Goal: Navigation & Orientation: Understand site structure

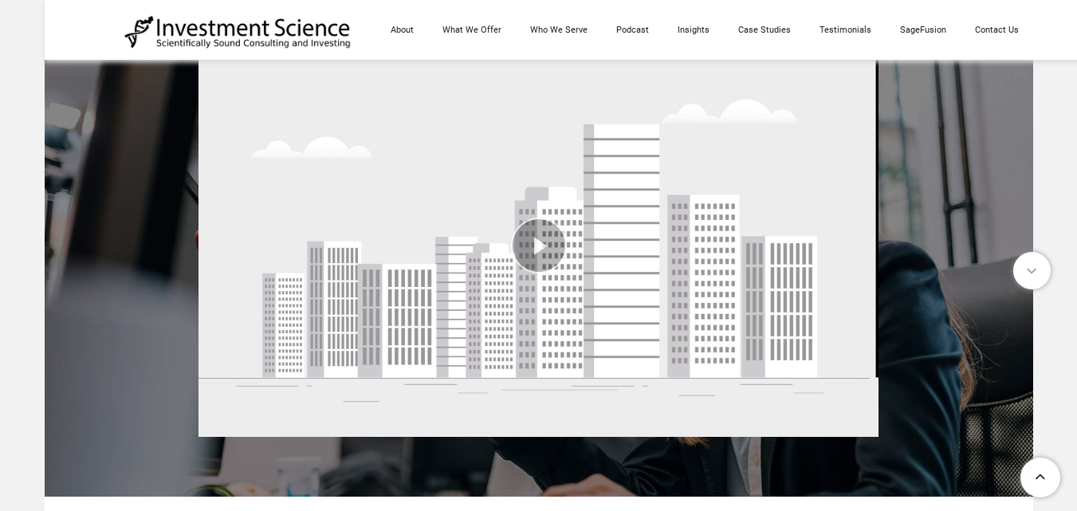
scroll to position [80, 0]
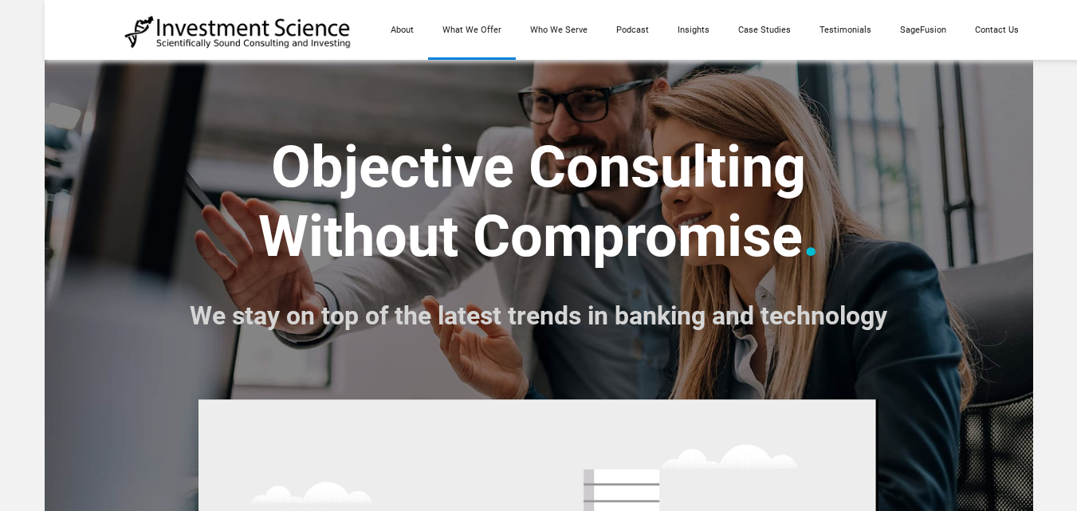
click at [483, 31] on link "What We Offer" at bounding box center [472, 30] width 88 height 60
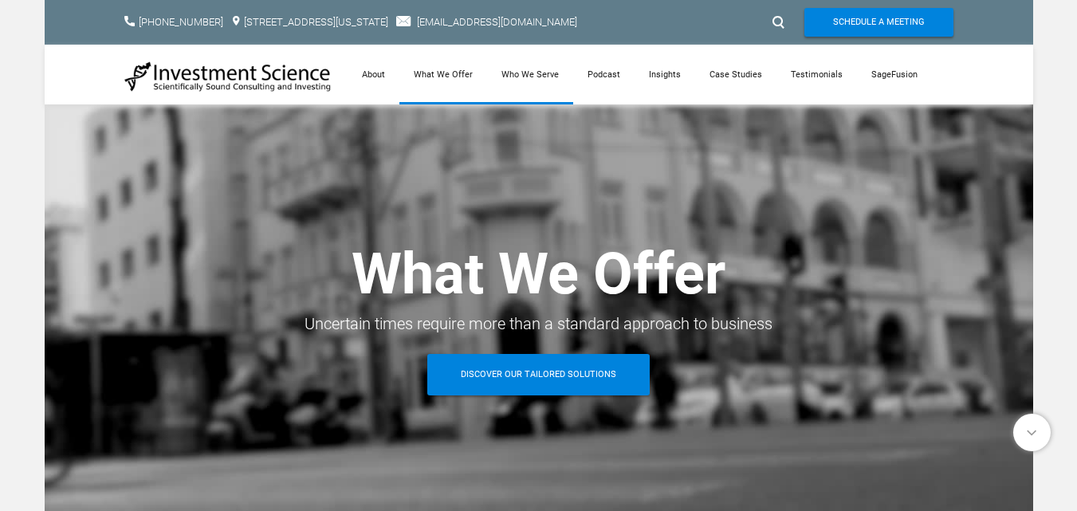
click at [520, 73] on link "Who We Serve" at bounding box center [530, 75] width 86 height 60
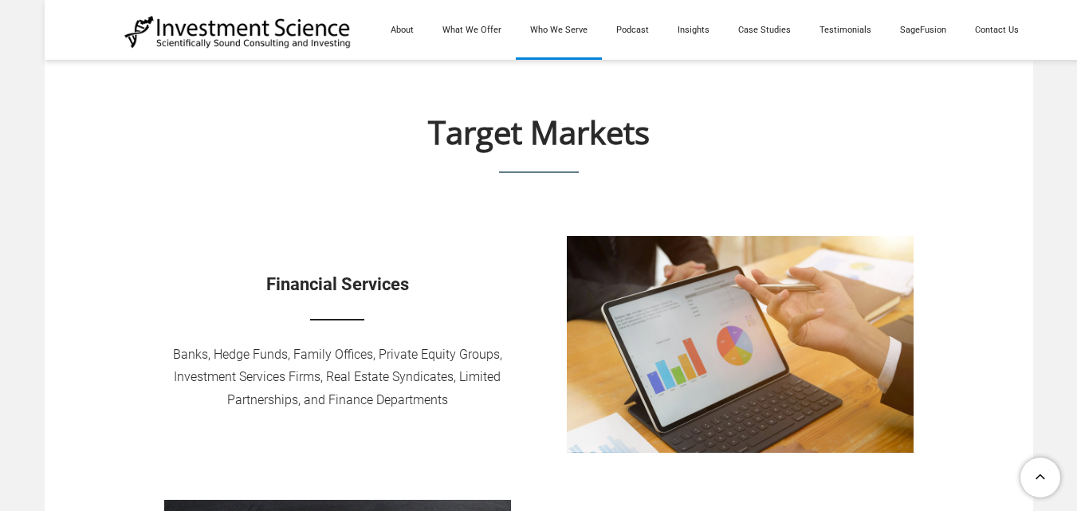
scroll to position [558, 0]
